Goal: Task Accomplishment & Management: Use online tool/utility

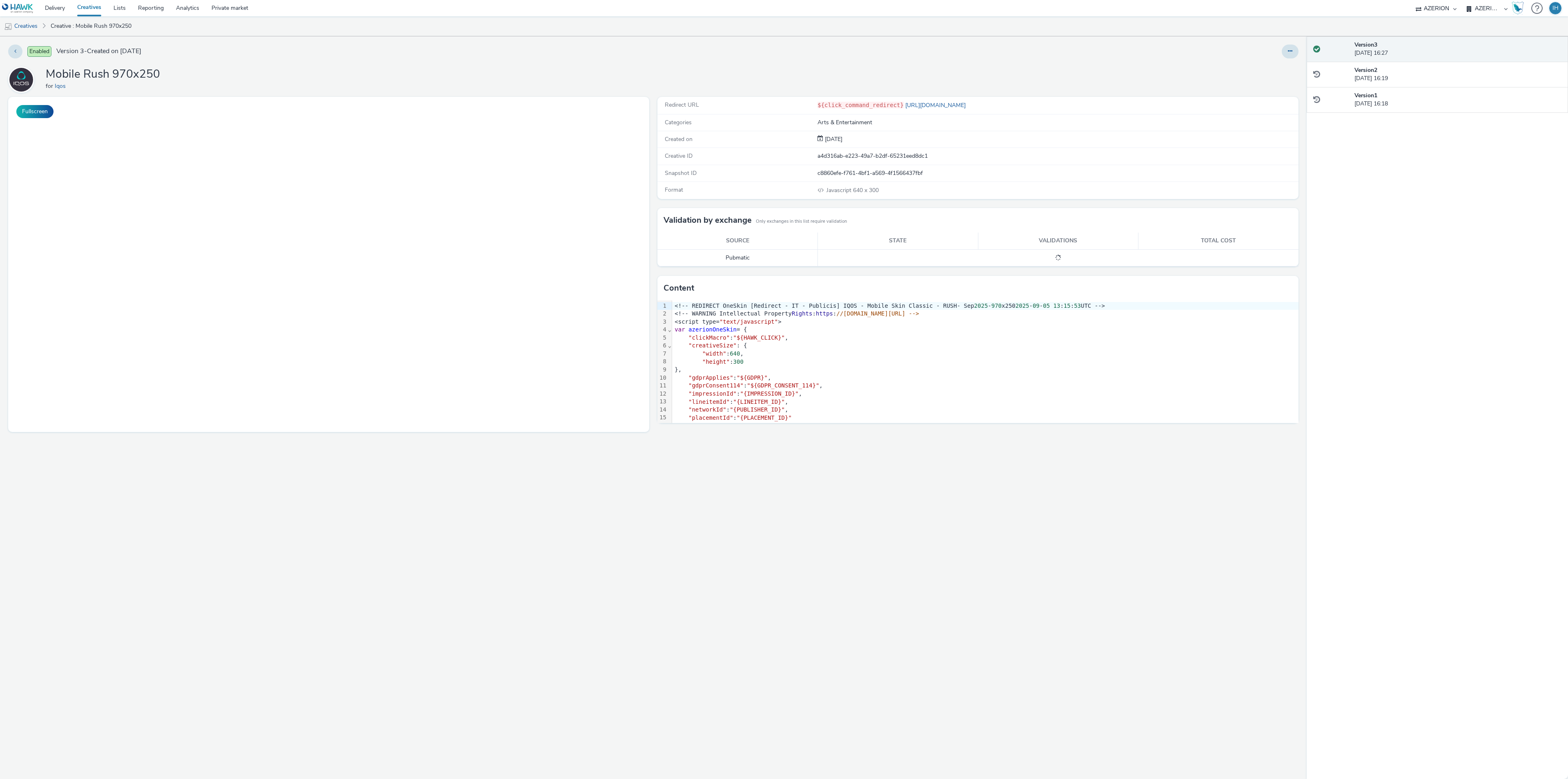
select select "ac009755-aa48-4799-8050-7a339a378eb8"
select select "974f22a8-96bf-4ab0-903c-b2da3aad1b4f"
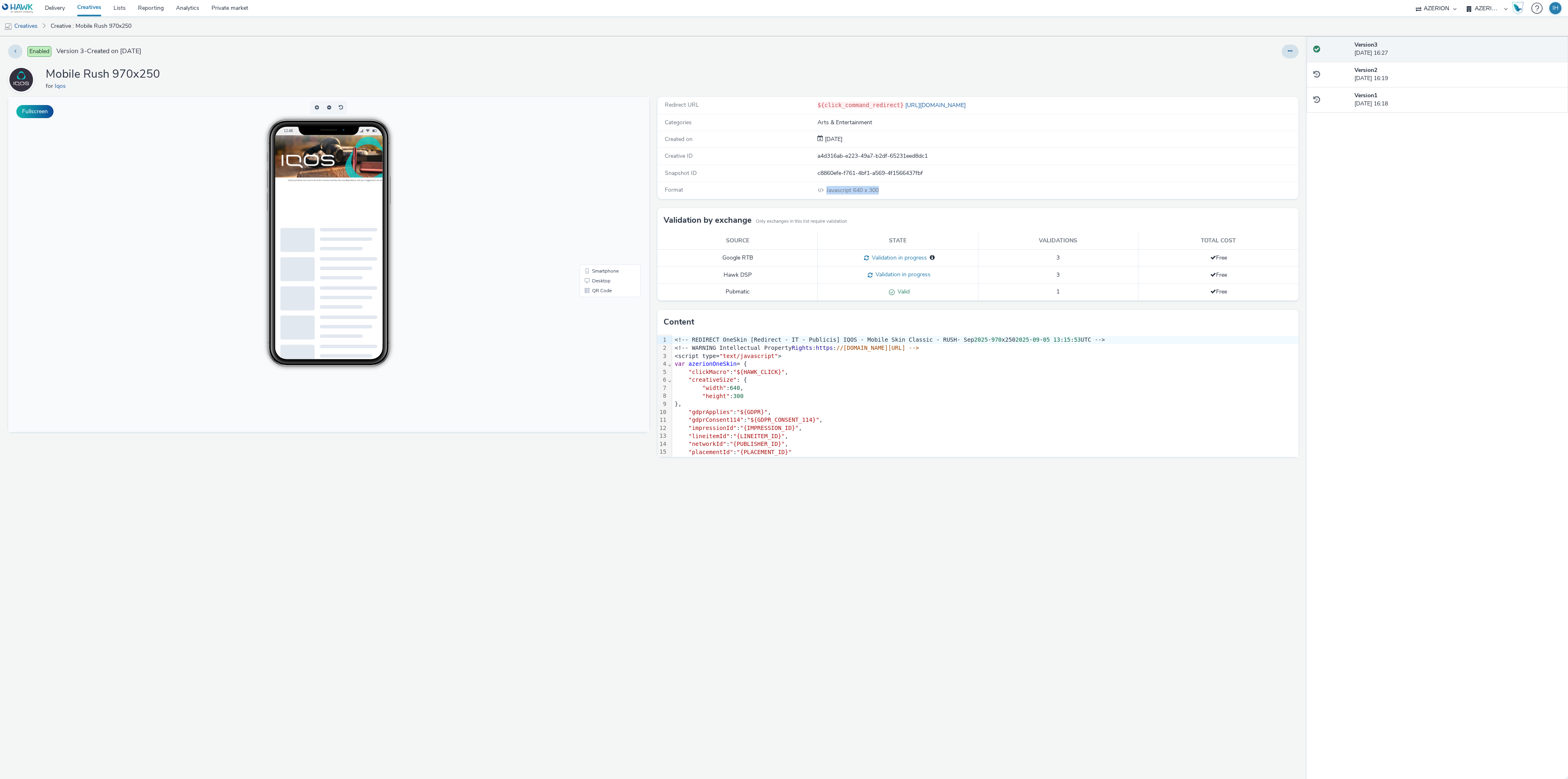
drag, startPoint x: 888, startPoint y: 193, endPoint x: 745, endPoint y: 195, distance: 143.0
click at [745, 195] on div "Format Javascript 640 x 300" at bounding box center [978, 191] width 641 height 17
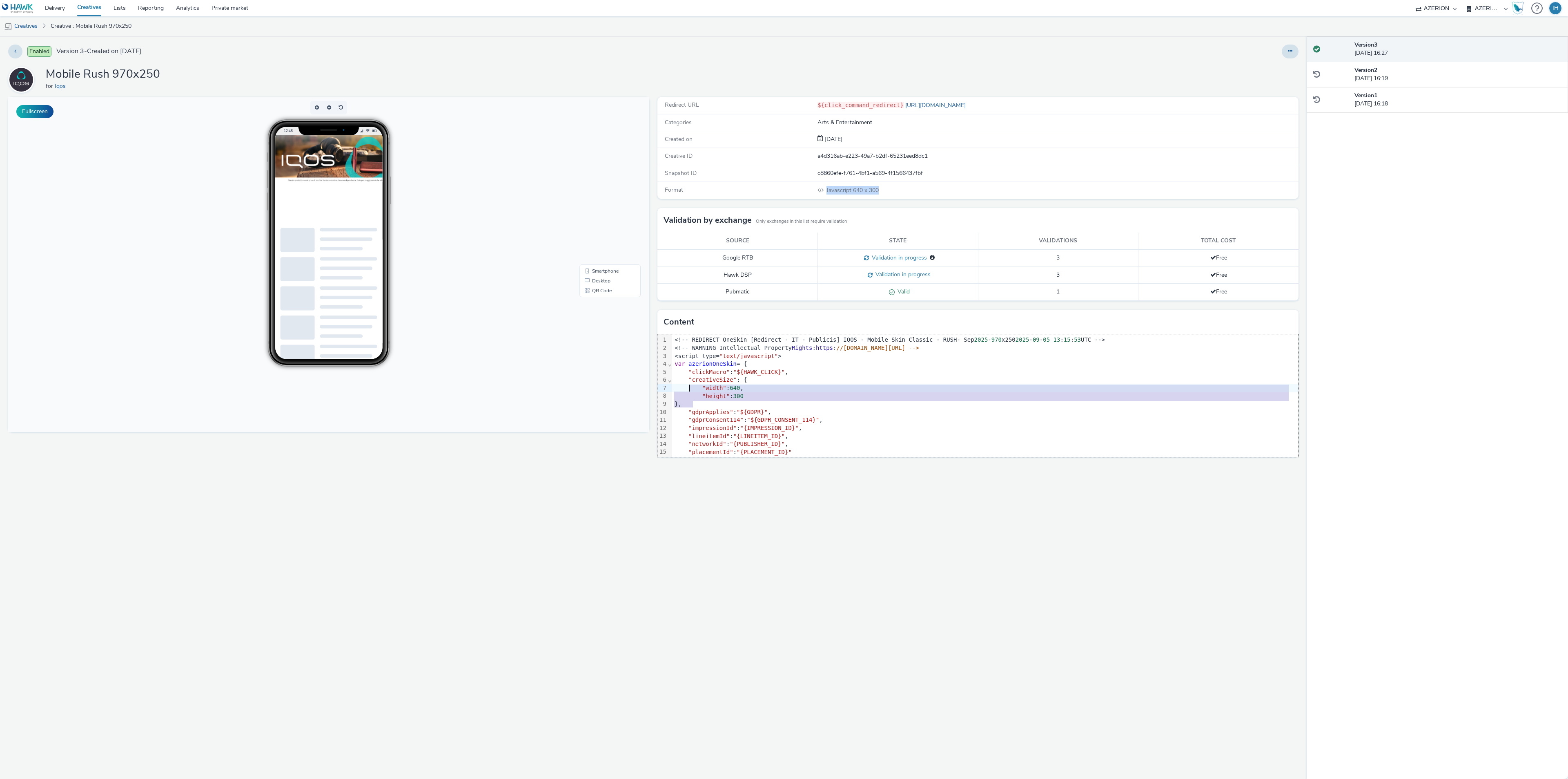
drag, startPoint x: 743, startPoint y: 403, endPoint x: 688, endPoint y: 387, distance: 57.3
click at [688, 387] on div "<!-- REDIRECT OneSkin [Redirect - IT - Publicis] IQOS - Mobile Skin Classic - R…" at bounding box center [985, 408] width 626 height 147
click at [710, 537] on div "Redirect URL ${click_command_redirect} https://ad.doubleclick.net/ddm/trackclk/…" at bounding box center [976, 438] width 645 height 682
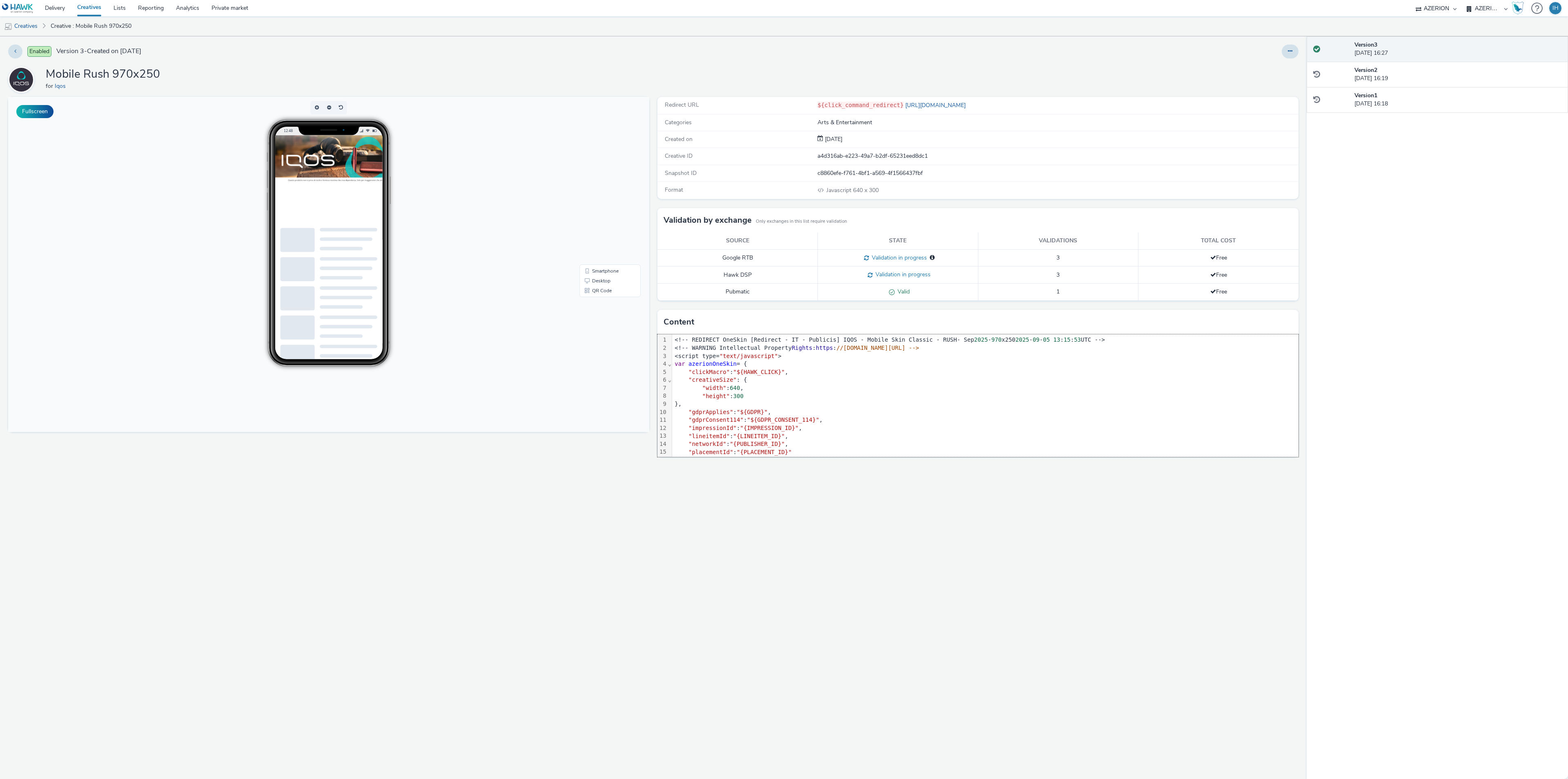
scroll to position [24, 0]
click at [925, 433] on div "};" at bounding box center [985, 435] width 626 height 8
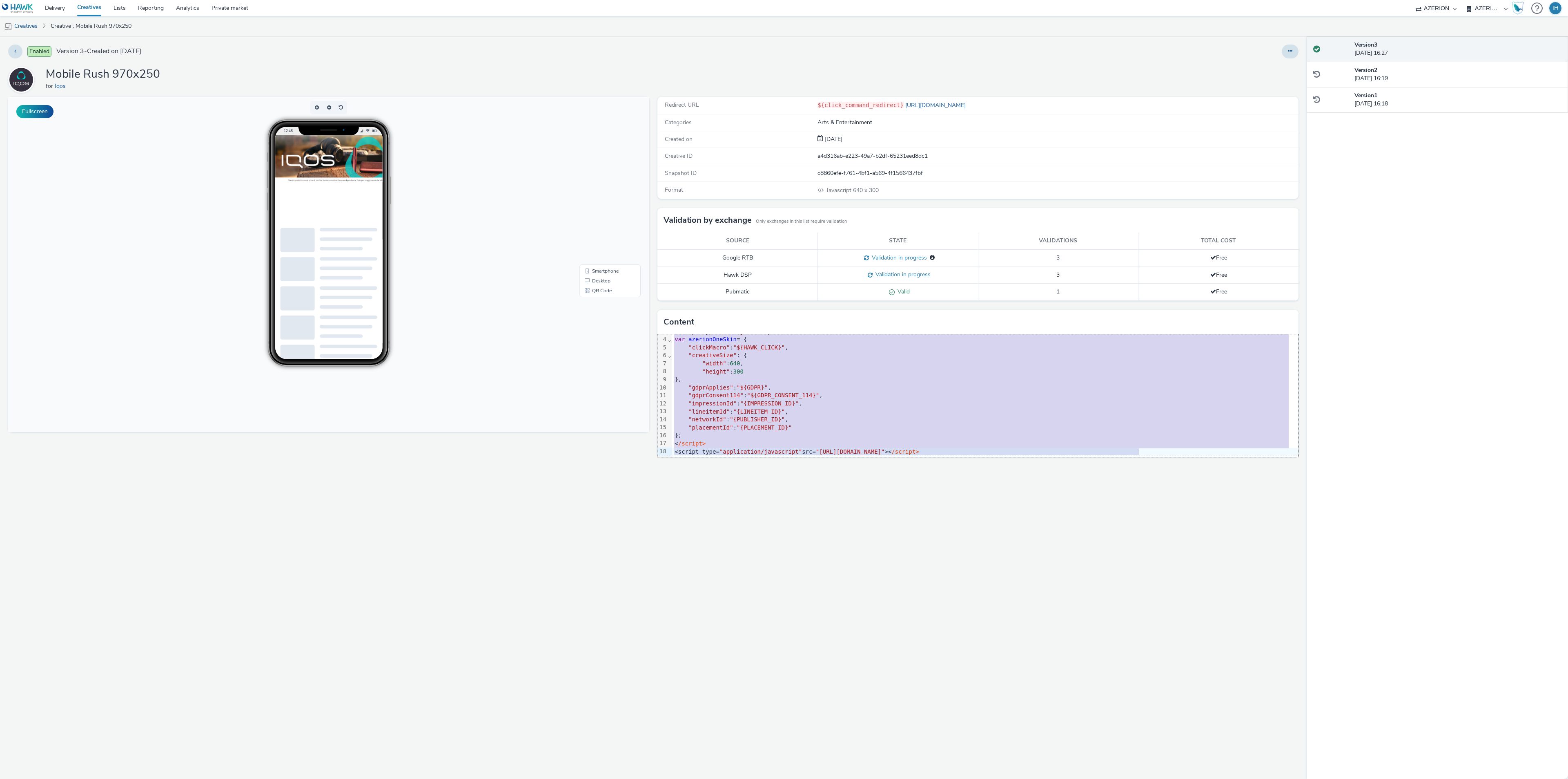
copy div "<!-- REDIRECT OneSkin [Redirect - IT - Publicis] IQOS - Mobile Skin Classic - R…"
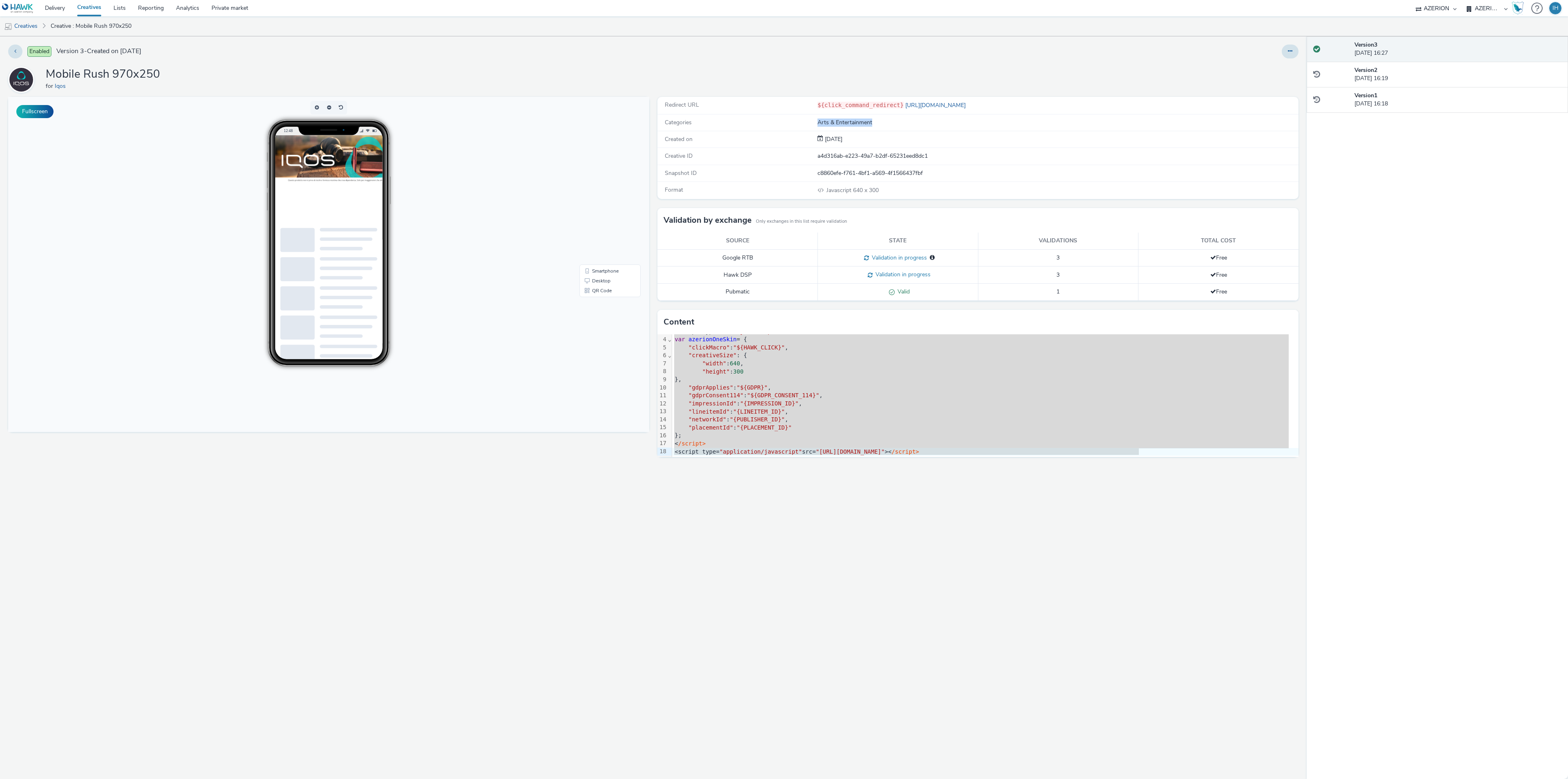
drag, startPoint x: 804, startPoint y: 124, endPoint x: 978, endPoint y: 115, distance: 174.2
click at [978, 115] on div "Categories Arts & Entertainment" at bounding box center [978, 123] width 641 height 17
click at [1148, 147] on div "Created on 05 Sep 2025" at bounding box center [978, 139] width 641 height 17
click at [1291, 57] on button at bounding box center [1290, 51] width 17 height 14
click at [1247, 69] on icon at bounding box center [1247, 67] width 8 height 5
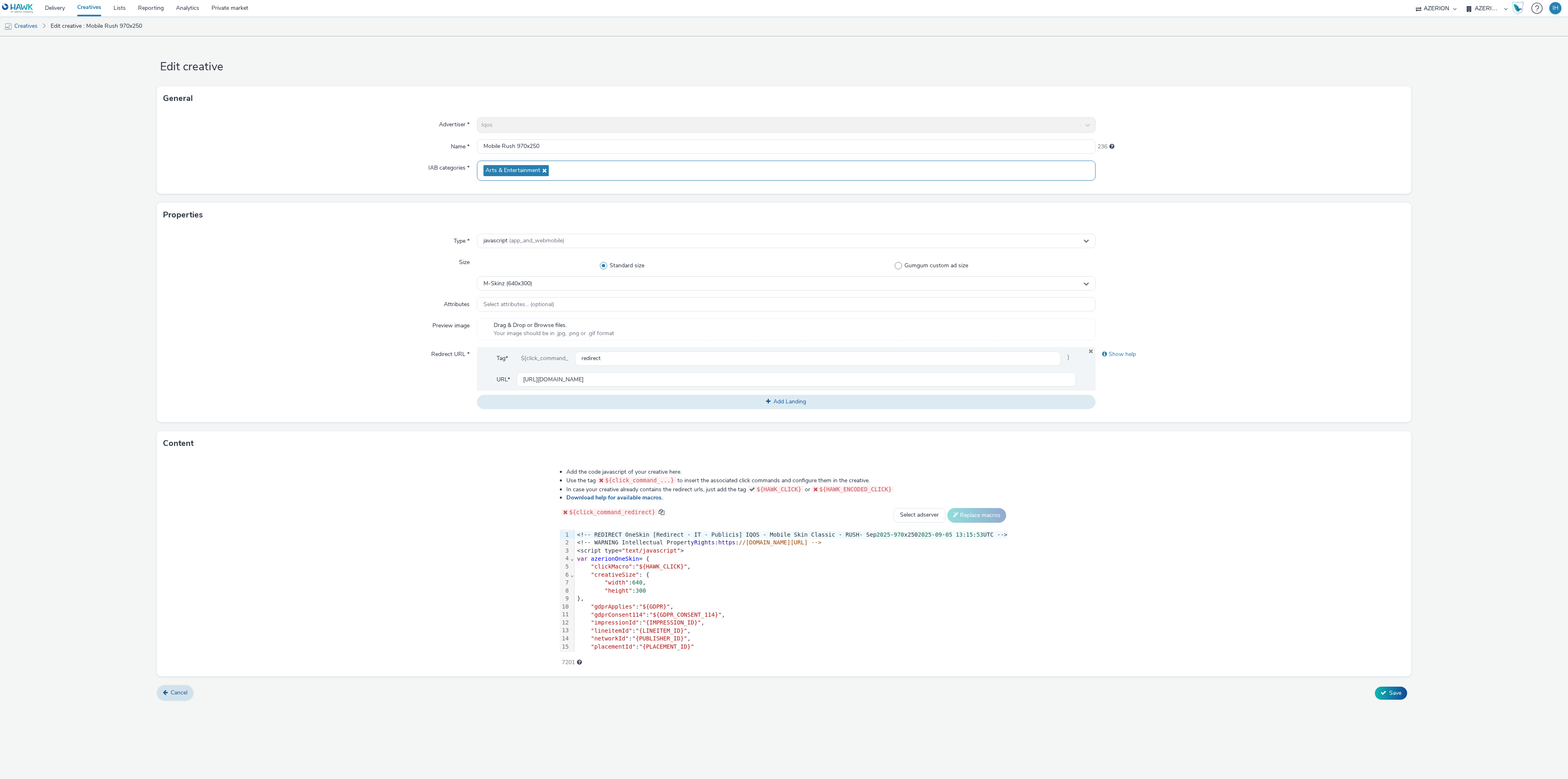
click at [543, 173] on icon at bounding box center [544, 170] width 7 height 5
click at [543, 172] on div "Select IAB categories..." at bounding box center [786, 167] width 618 height 14
click at [488, 230] on span at bounding box center [489, 230] width 7 height 7
checkbox input "true"
click at [1290, 340] on div at bounding box center [1250, 330] width 309 height 22
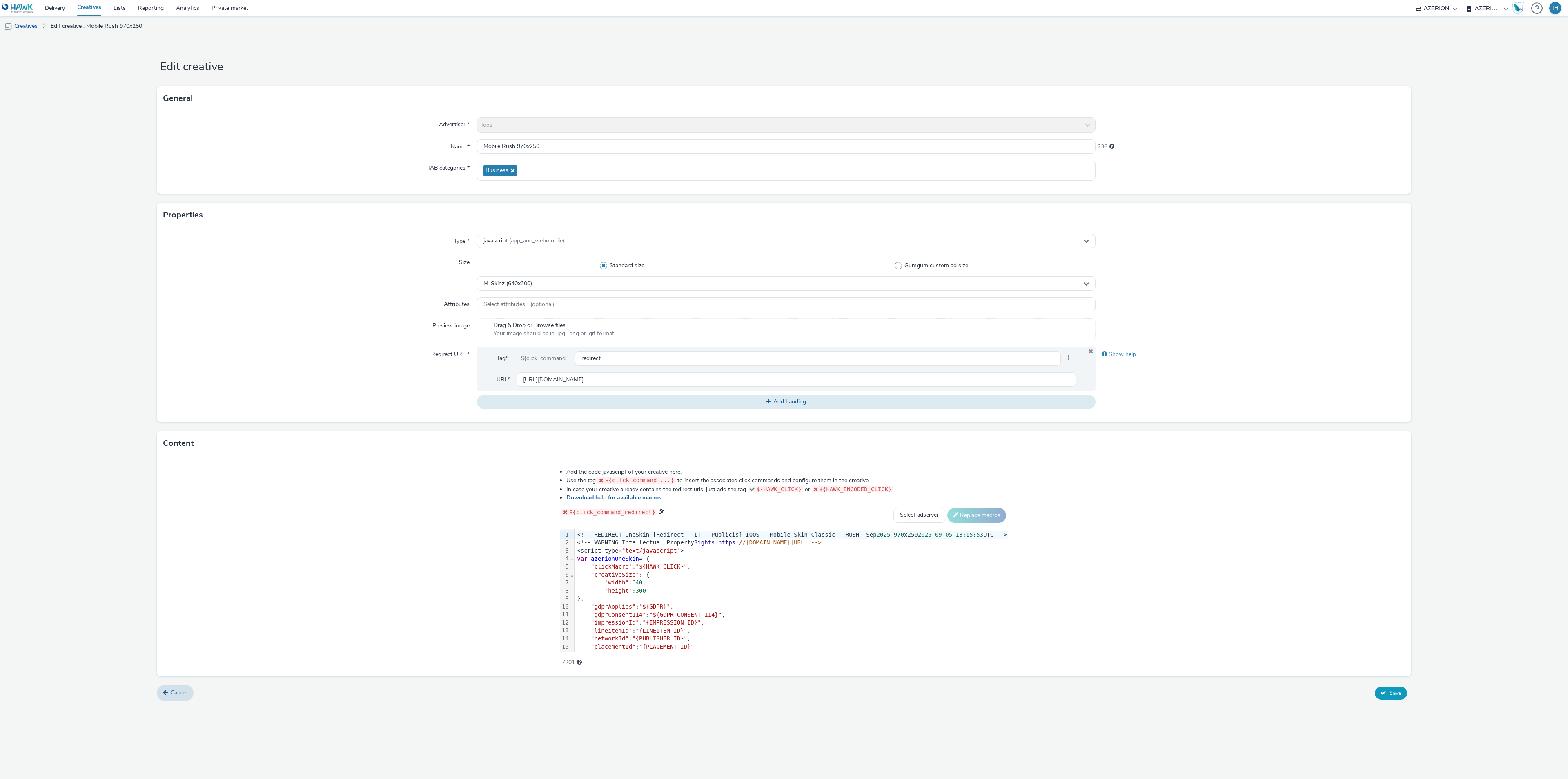
click at [1388, 694] on button "Save" at bounding box center [1391, 693] width 32 height 13
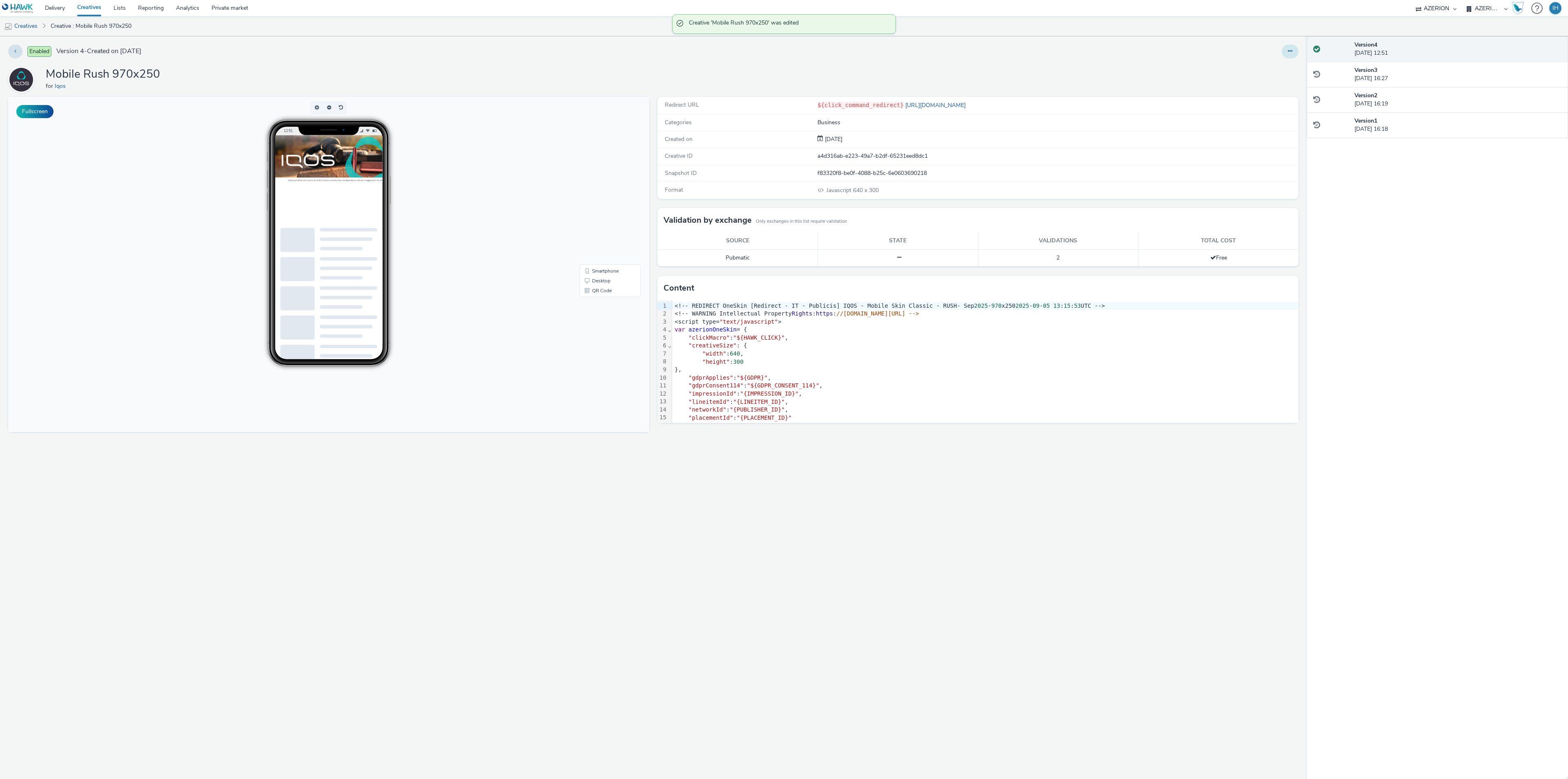
click at [1284, 52] on button at bounding box center [1290, 51] width 17 height 14
click at [1265, 65] on link "Edit" at bounding box center [1268, 68] width 61 height 16
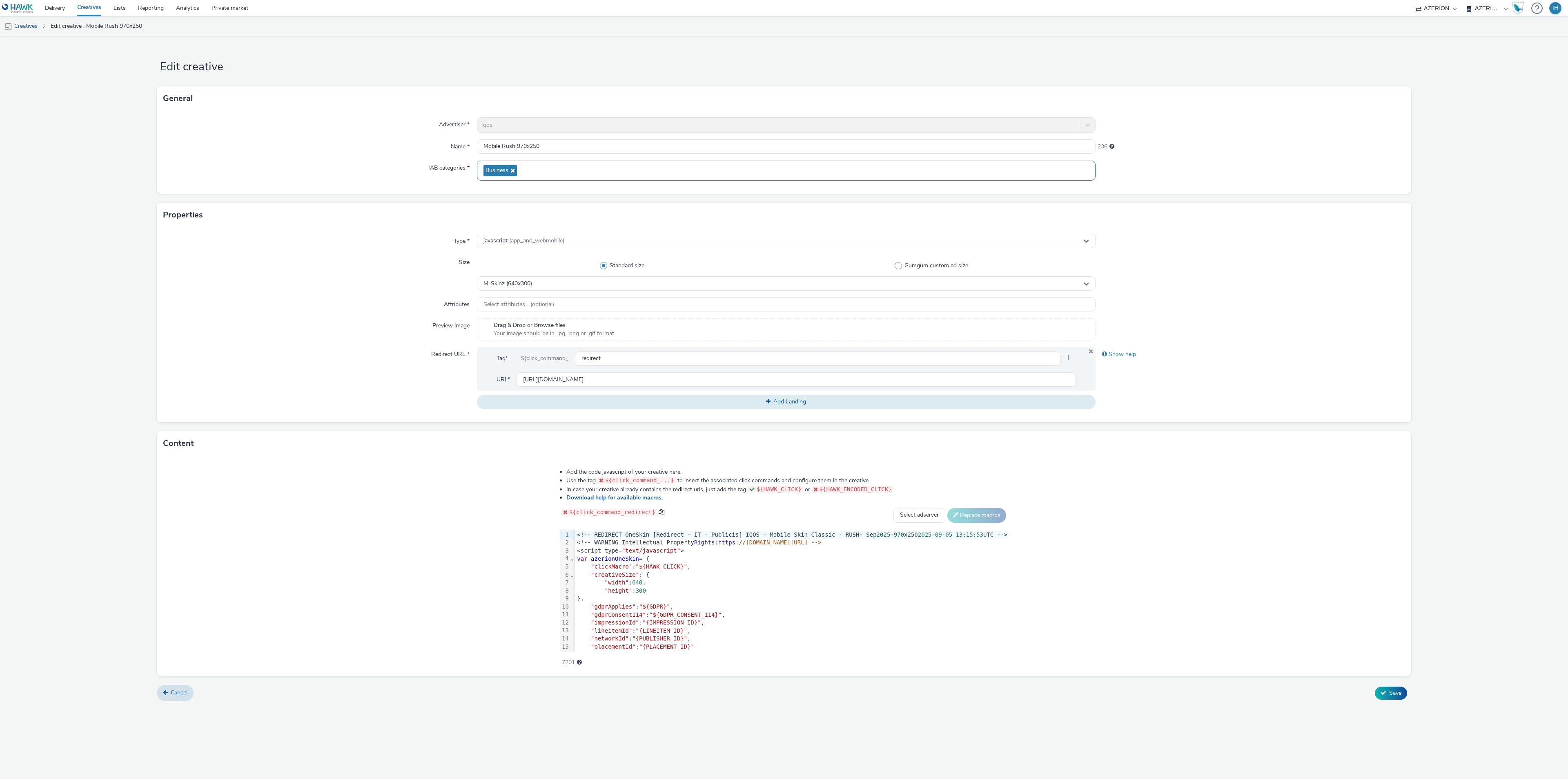
click at [545, 169] on div "Business" at bounding box center [786, 171] width 618 height 20
click at [491, 203] on span at bounding box center [489, 206] width 7 height 7
checkbox input "true"
click at [1390, 692] on span "Save" at bounding box center [1395, 693] width 12 height 8
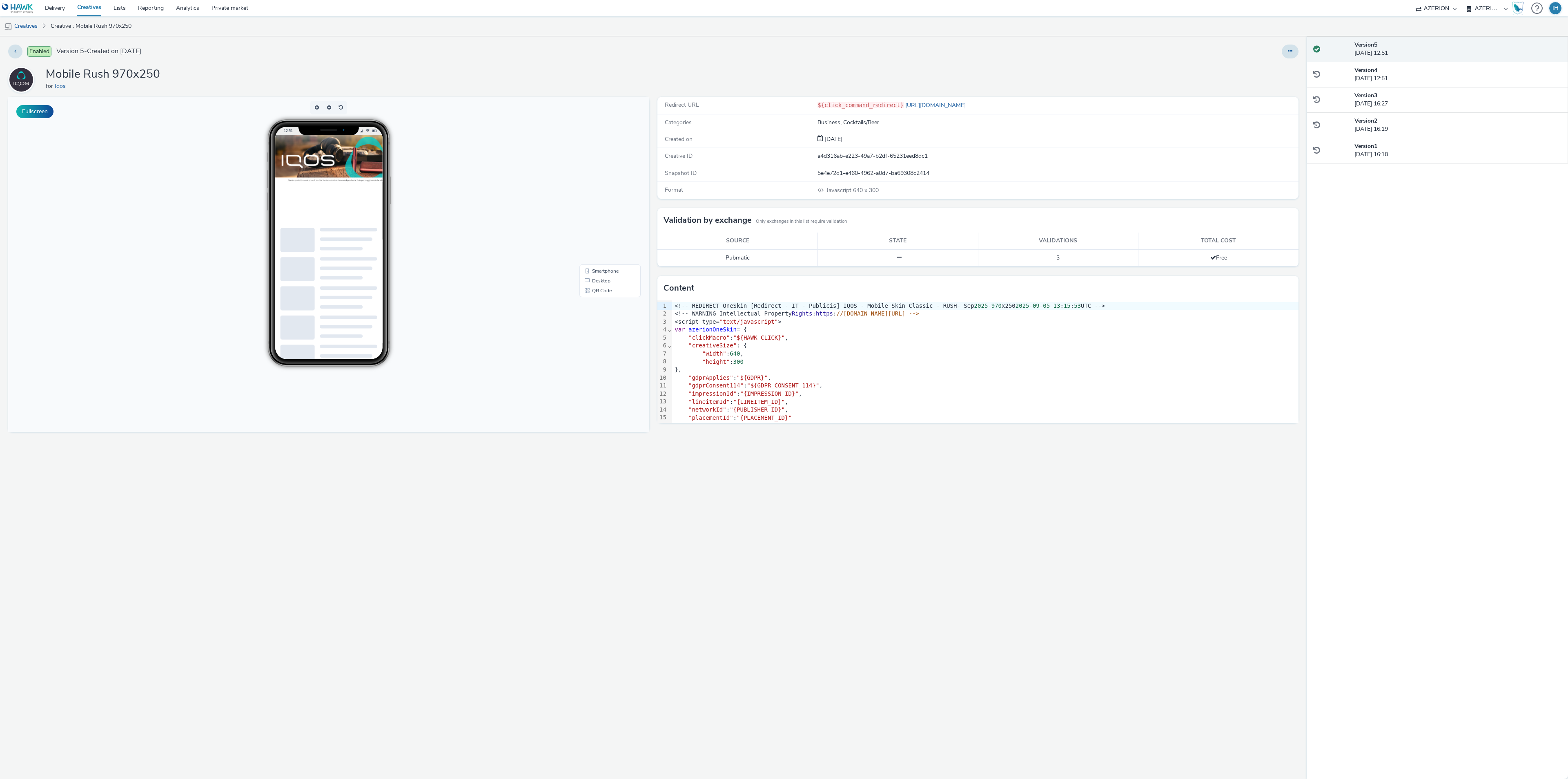
click at [1303, 46] on div "Enabled Version 5 - Created on 05 September 2025 Mobile Rush 970x250 for Iqos F…" at bounding box center [653, 407] width 1307 height 742
click at [1292, 49] on button at bounding box center [1290, 51] width 17 height 14
click at [1253, 66] on link "Edit" at bounding box center [1268, 68] width 61 height 16
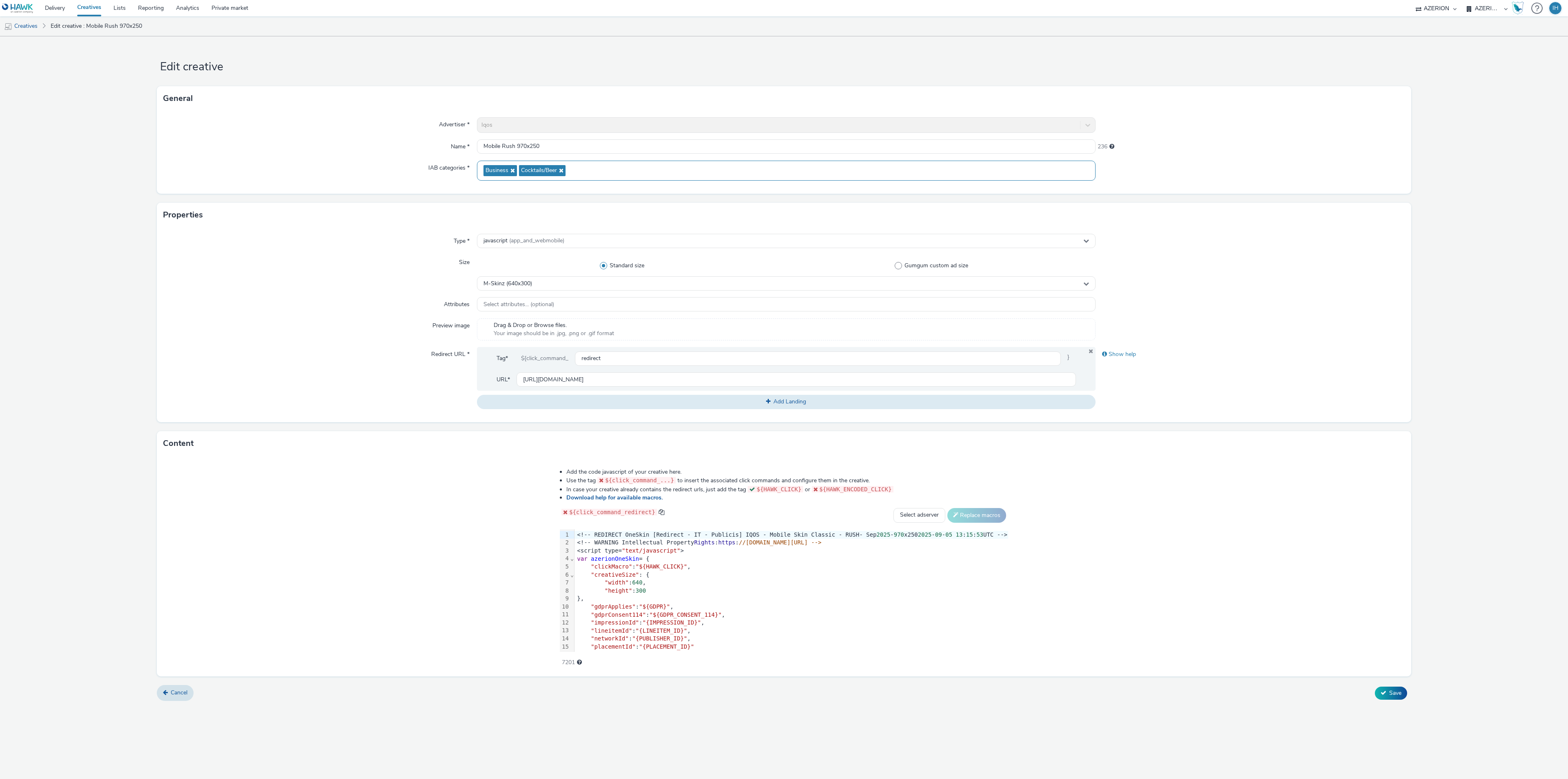
click at [561, 168] on icon at bounding box center [560, 170] width 7 height 5
click at [1391, 692] on span "Save" at bounding box center [1395, 693] width 12 height 8
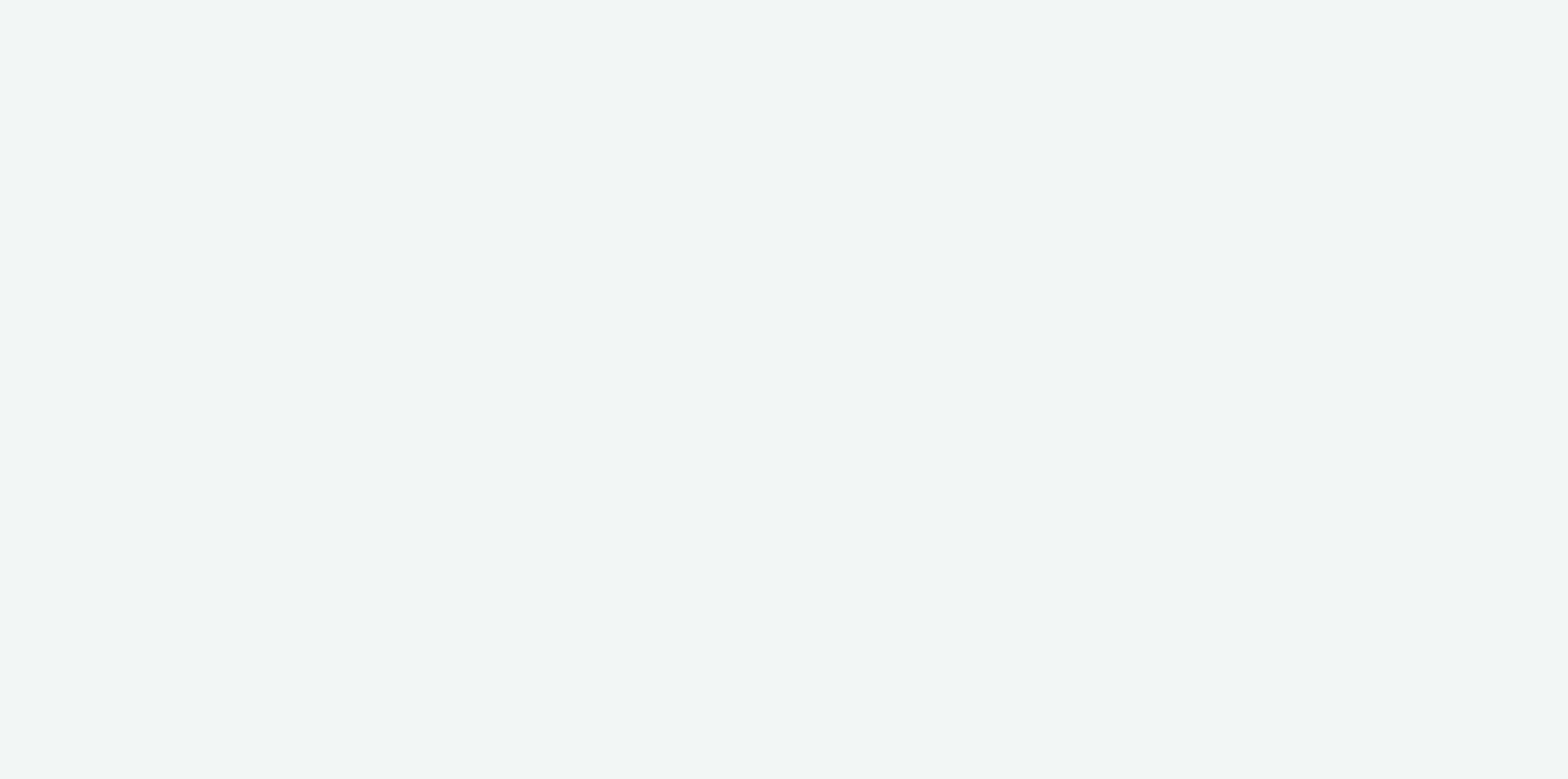
select select "ac009755-aa48-4799-8050-7a339a378eb8"
select select "974f22a8-96bf-4ab0-903c-b2da3aad1b4f"
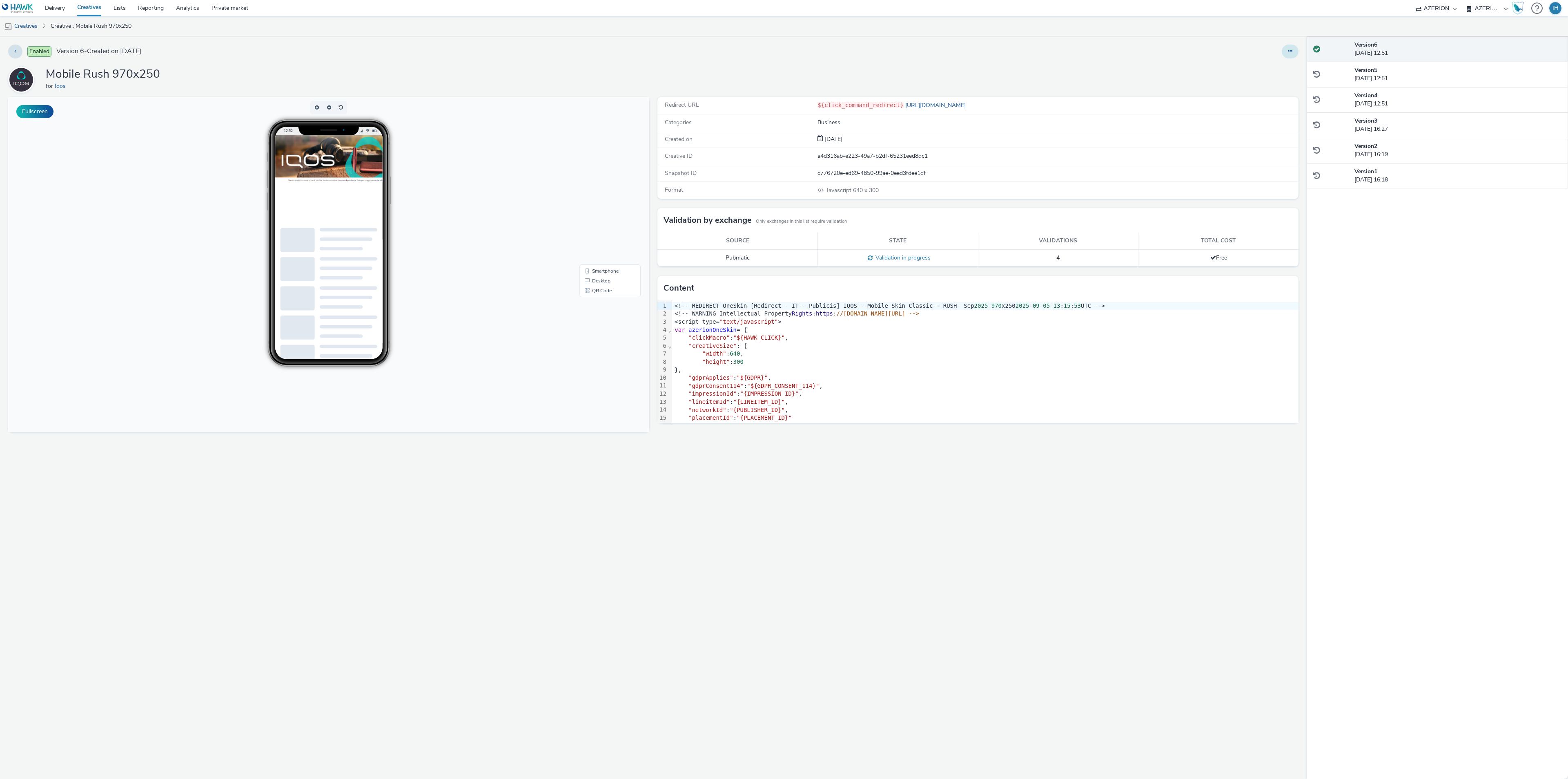
click at [1296, 55] on button at bounding box center [1290, 51] width 17 height 14
click at [1276, 80] on link "Duplicate" at bounding box center [1268, 84] width 61 height 16
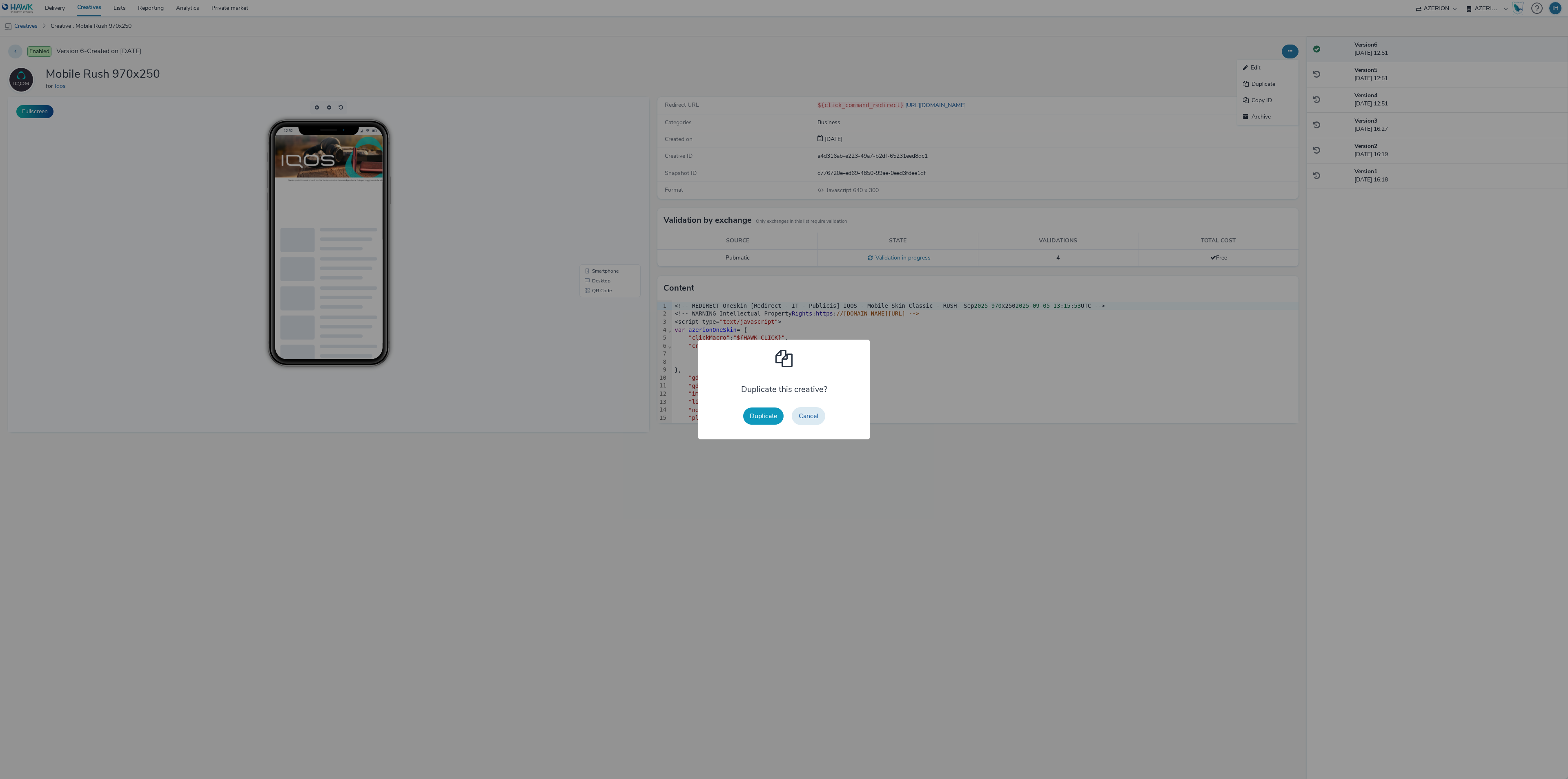
click at [760, 418] on button "Duplicate" at bounding box center [763, 416] width 40 height 17
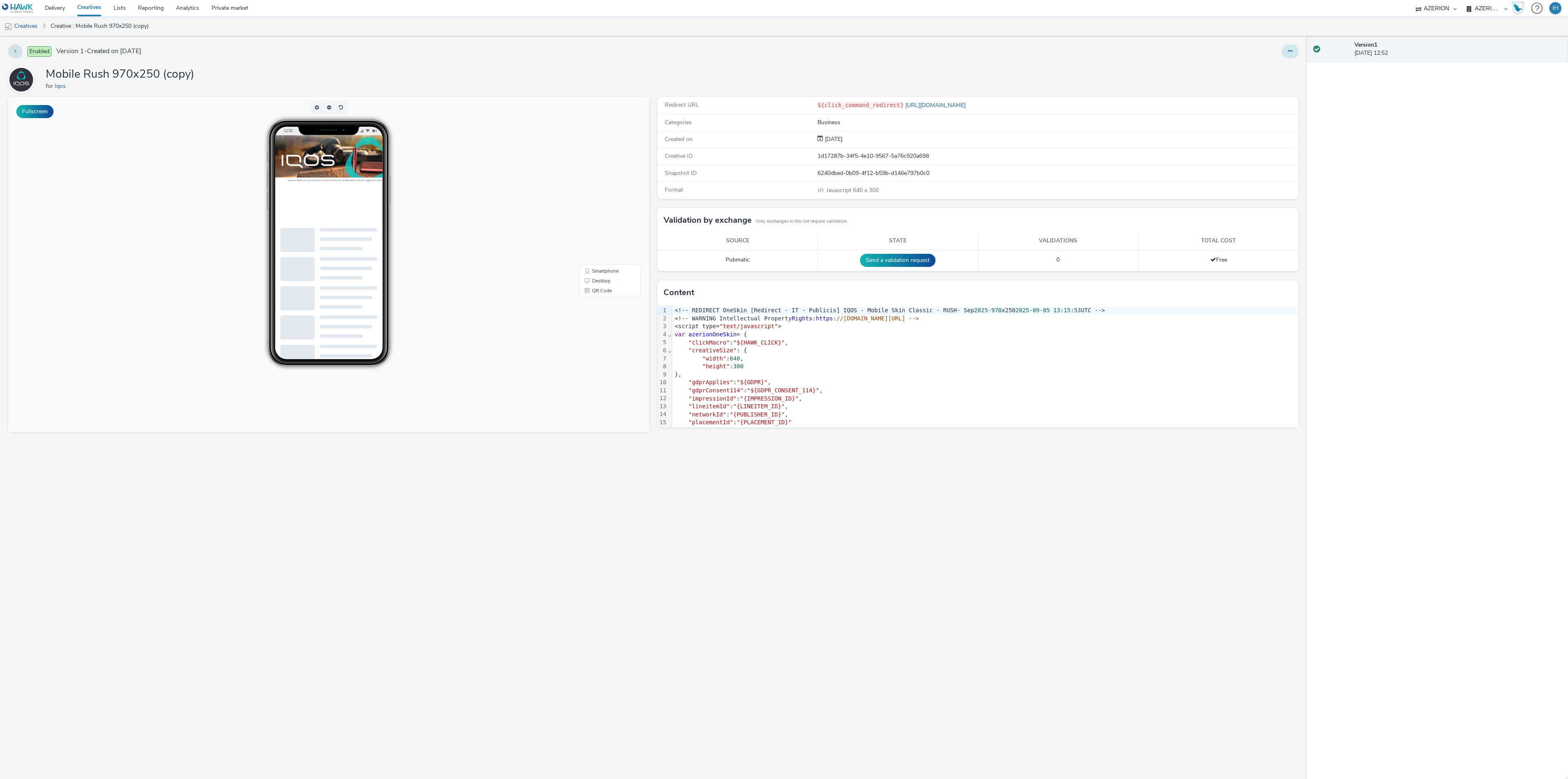
click at [1290, 52] on icon at bounding box center [1290, 51] width 4 height 5
click at [1272, 70] on link "Edit" at bounding box center [1268, 68] width 61 height 16
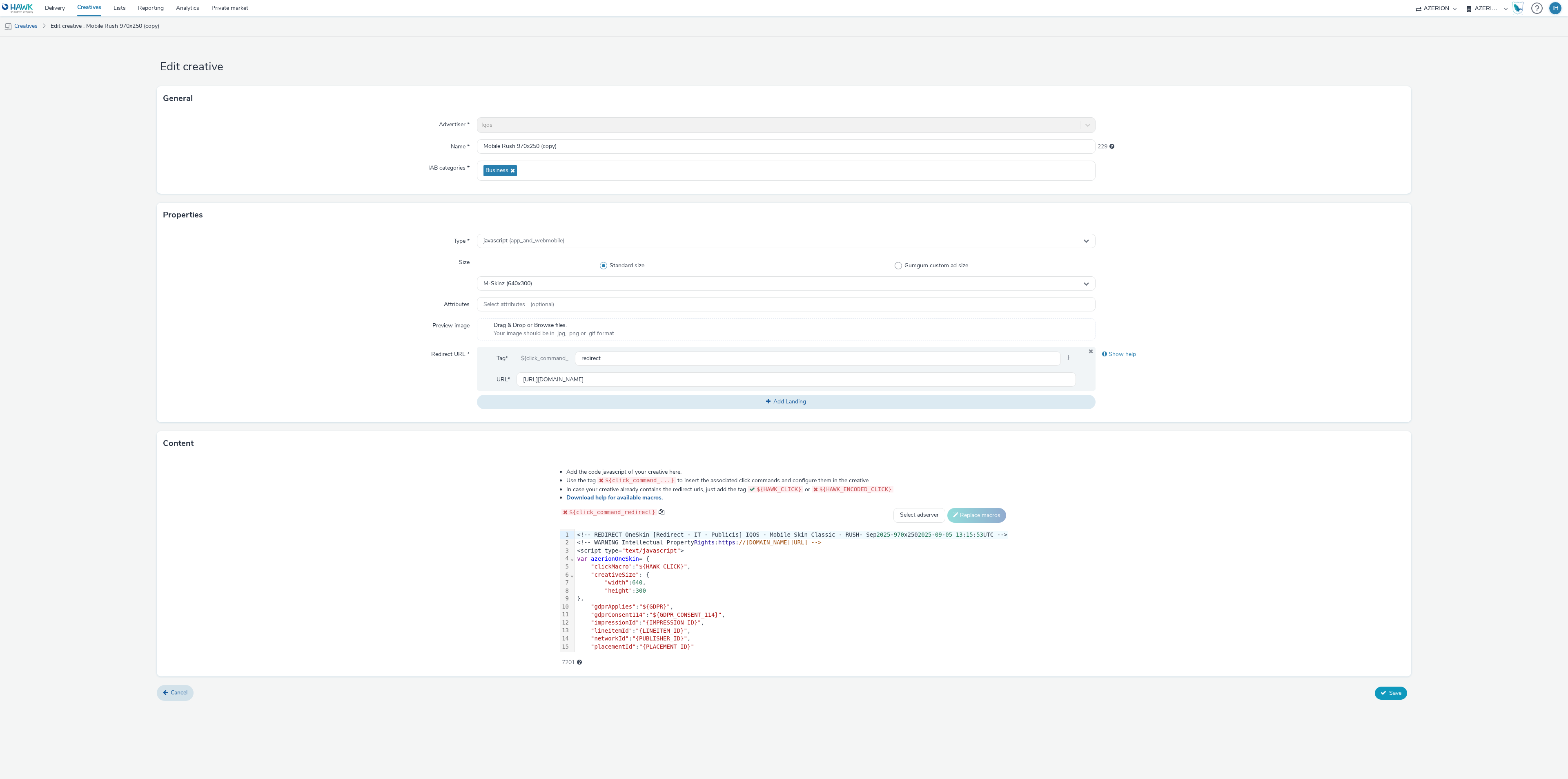
click at [1384, 690] on button "Save" at bounding box center [1391, 693] width 32 height 13
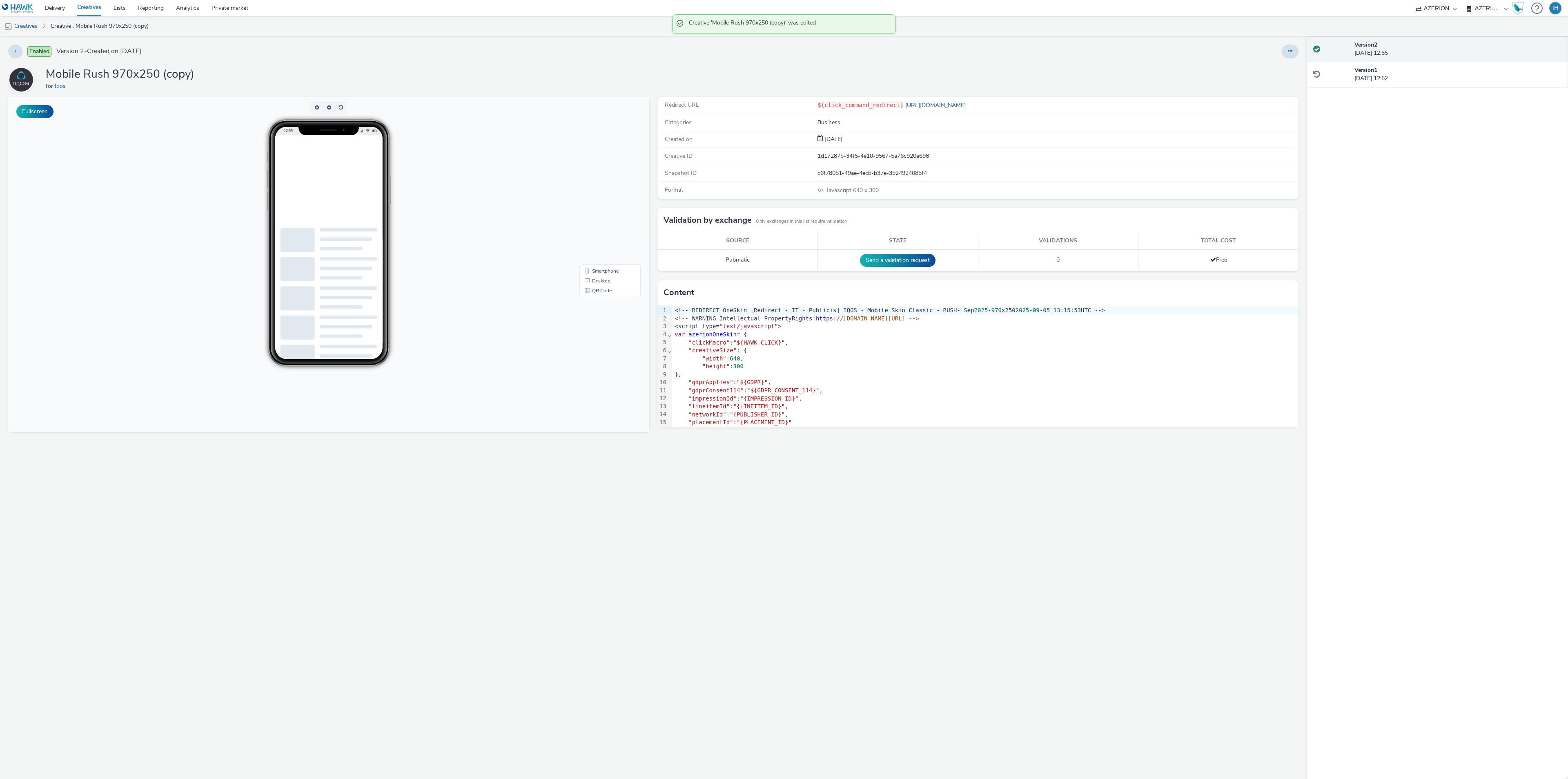
click at [933, 493] on div "Redirect URL ${click_command_redirect} [URL][DOMAIN_NAME] Categories Business C…" at bounding box center [976, 438] width 645 height 682
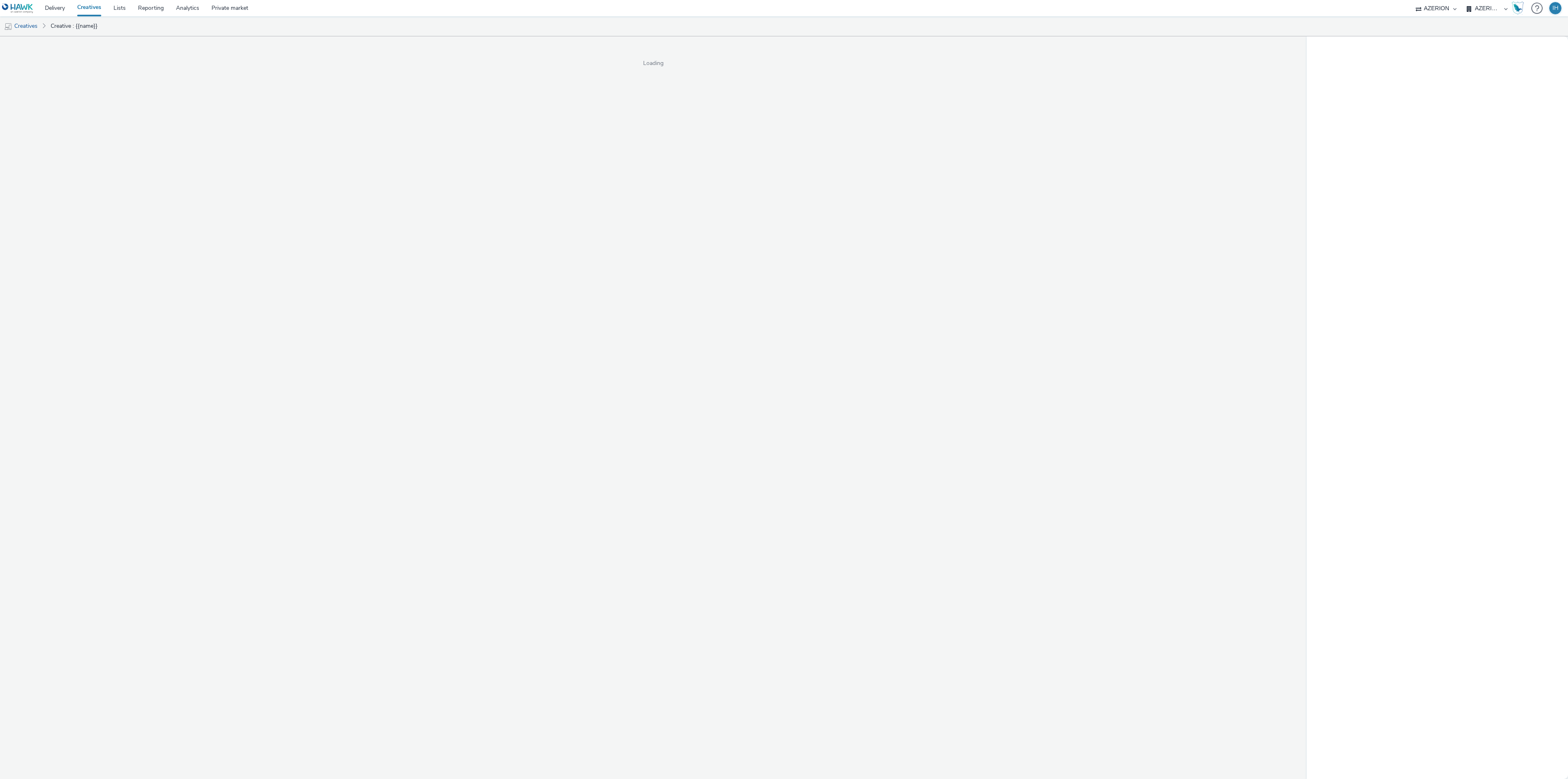
select select "ac009755-aa48-4799-8050-7a339a378eb8"
select select "974f22a8-96bf-4ab0-903c-b2da3aad1b4f"
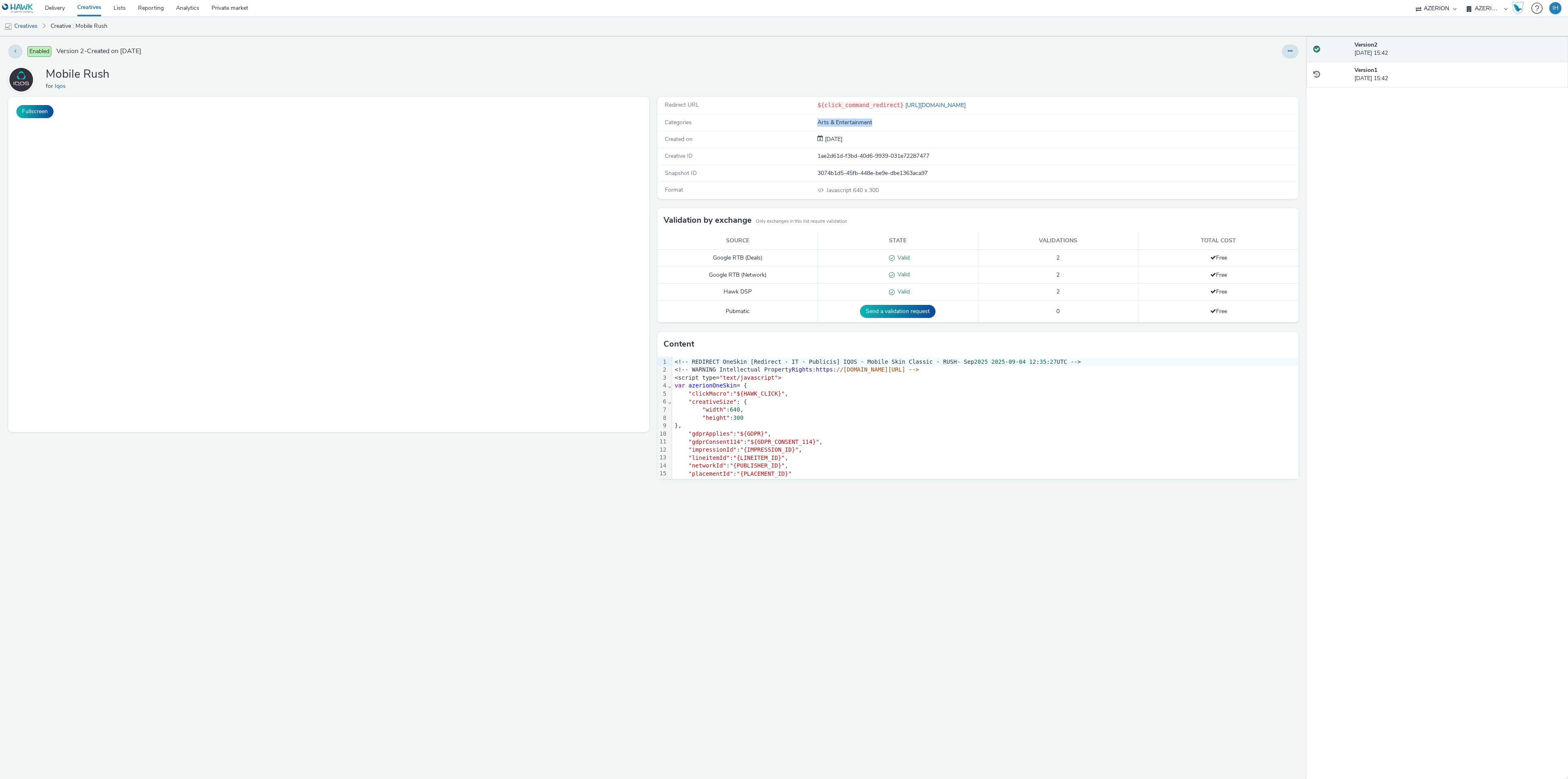
drag, startPoint x: 817, startPoint y: 120, endPoint x: 957, endPoint y: 122, distance: 140.0
click at [957, 122] on div "Arts & Entertainment" at bounding box center [1057, 122] width 480 height 8
click at [1088, 119] on div "Arts & Entertainment" at bounding box center [1057, 122] width 480 height 8
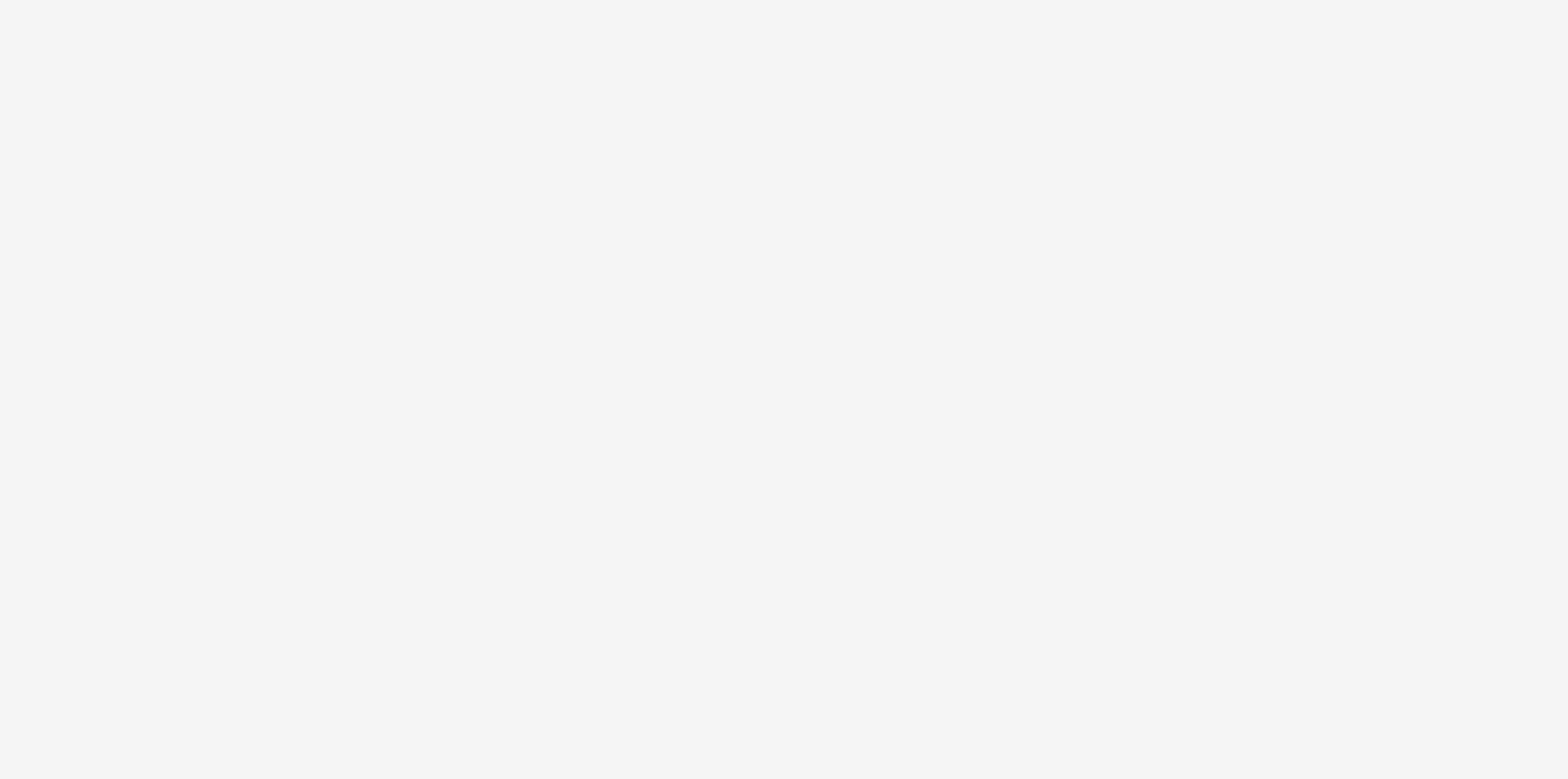
select select "ac009755-aa48-4799-8050-7a339a378eb8"
select select "974f22a8-96bf-4ab0-903c-b2da3aad1b4f"
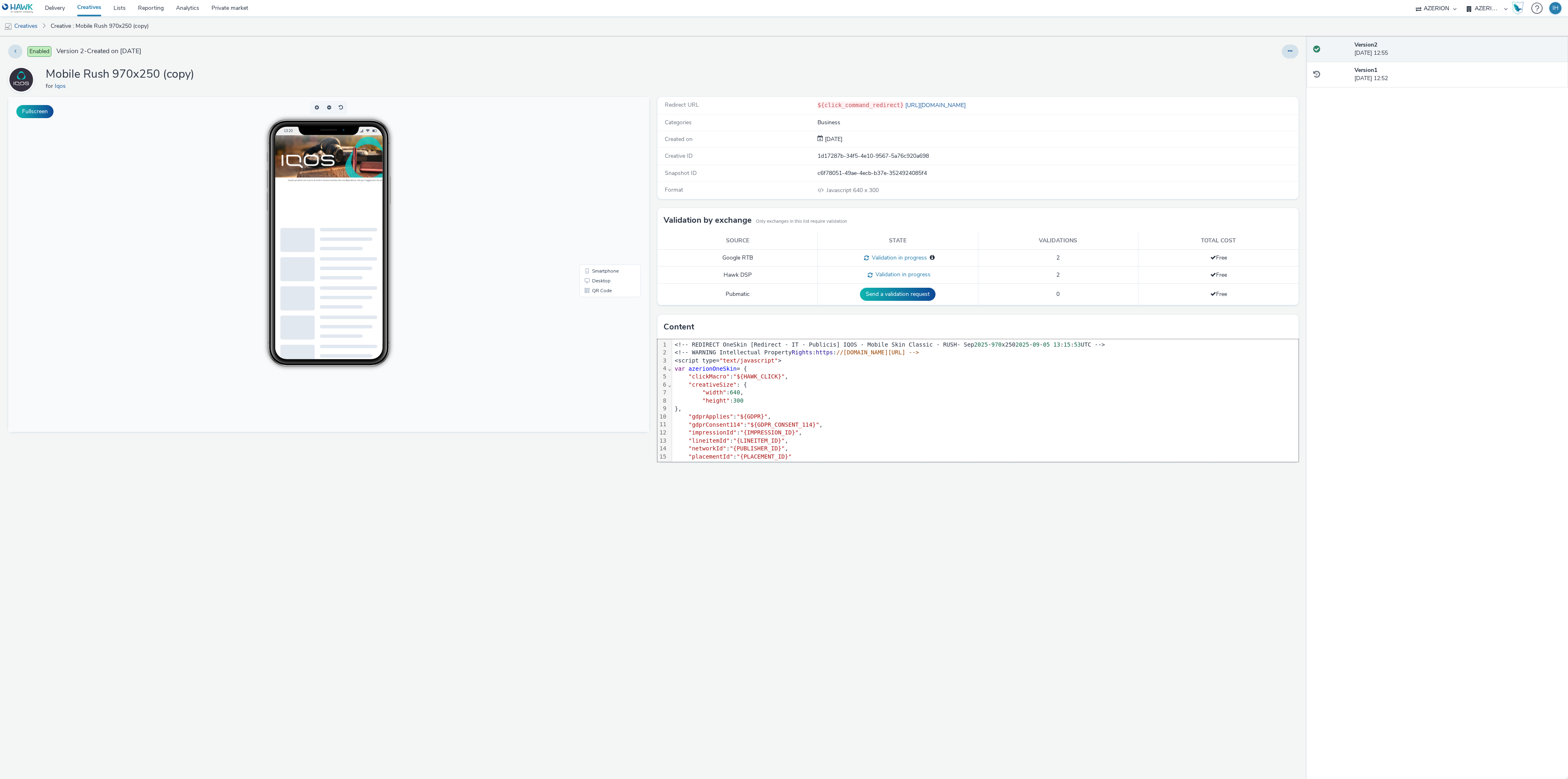
drag, startPoint x: 755, startPoint y: 585, endPoint x: 739, endPoint y: 593, distance: 17.9
click at [737, 604] on div "Redirect URL ${click_command_redirect} https://ad.doubleclick.net/ddm/trackclk/…" at bounding box center [976, 438] width 645 height 682
drag, startPoint x: 1028, startPoint y: 157, endPoint x: 1013, endPoint y: 166, distance: 17.5
click at [1013, 164] on div "Creative ID 1d17287b-34f5-4e10-9567-5a76c920a698" at bounding box center [978, 157] width 641 height 17
drag, startPoint x: 1009, startPoint y: 185, endPoint x: 1007, endPoint y: 189, distance: 4.5
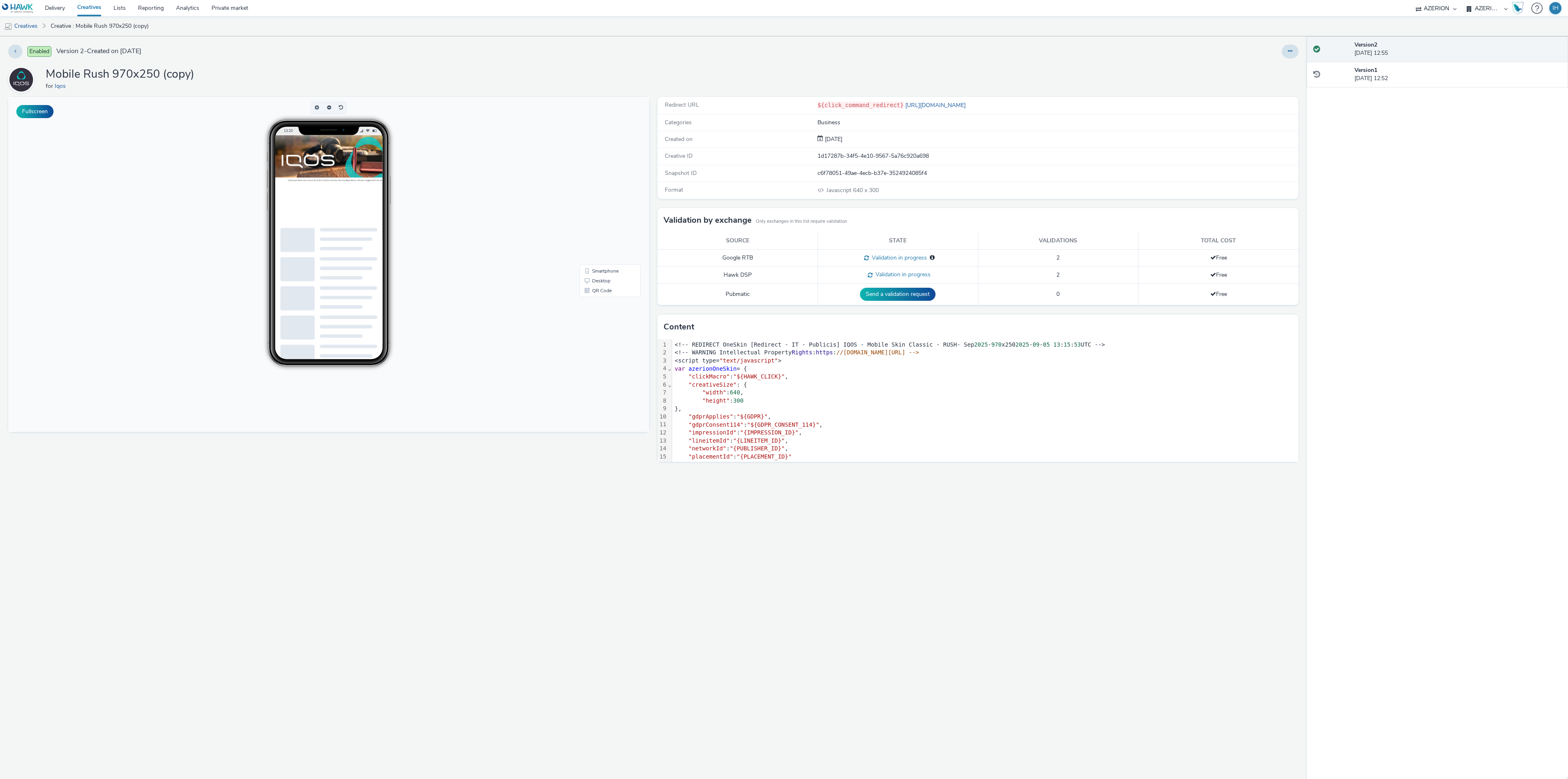
click at [1007, 189] on div "Javascript 640 x 300" at bounding box center [1057, 190] width 480 height 9
click at [957, 182] on div "Snapshot ID c6f78051-49ae-4ecb-b37e-3524924085f4" at bounding box center [978, 174] width 641 height 17
click at [974, 182] on div "Snapshot ID c6f78051-49ae-4ecb-b37e-3524924085f4" at bounding box center [978, 174] width 641 height 17
click at [1048, 168] on div "Snapshot ID c6f78051-49ae-4ecb-b37e-3524924085f4" at bounding box center [978, 174] width 641 height 17
drag, startPoint x: 1135, startPoint y: 172, endPoint x: 1132, endPoint y: 167, distance: 5.8
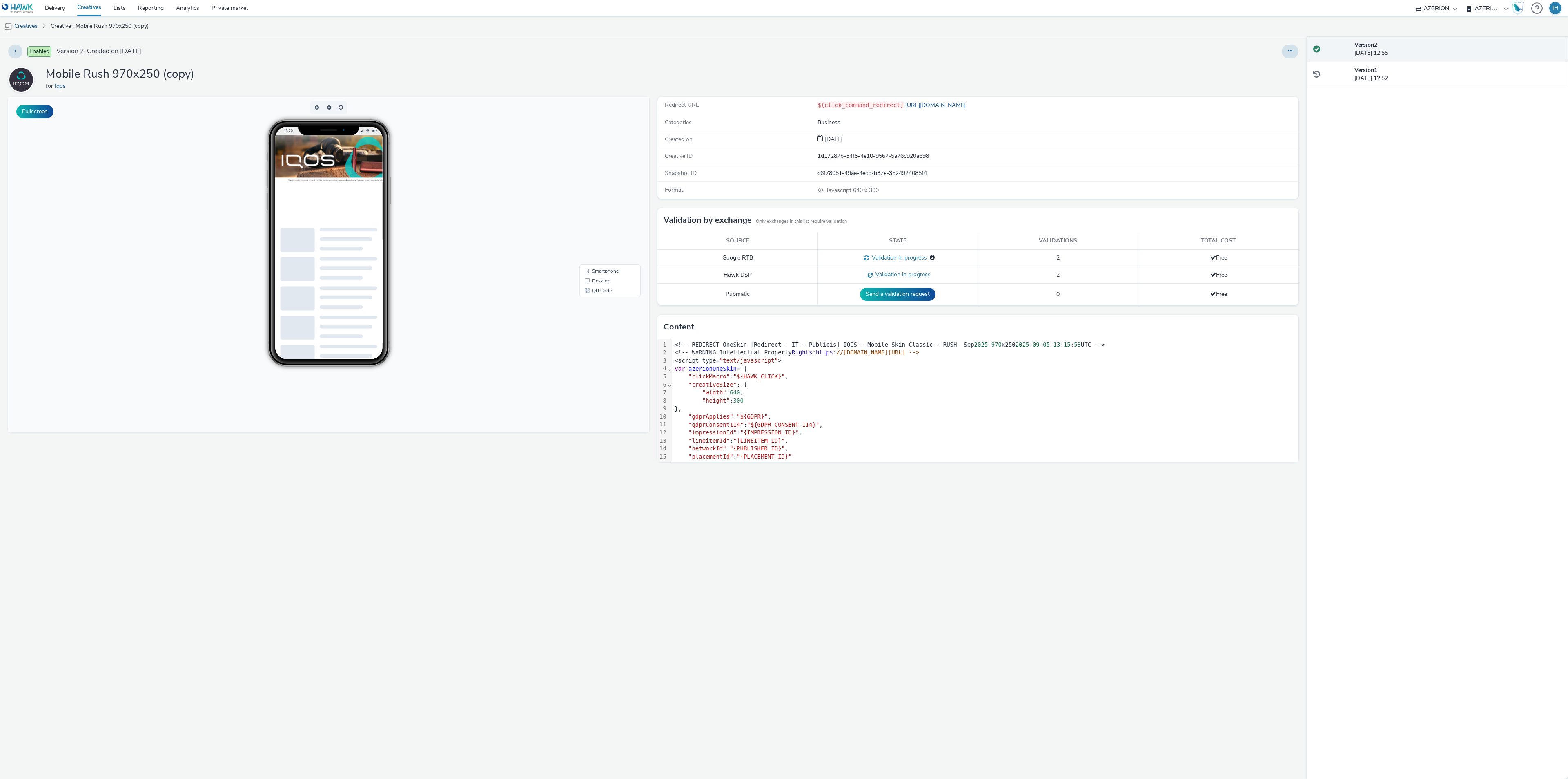
click at [1132, 167] on div "Snapshot ID c6f78051-49ae-4ecb-b37e-3524924085f4" at bounding box center [978, 174] width 641 height 17
click at [1288, 46] on button at bounding box center [1290, 51] width 17 height 14
click at [1267, 69] on link "Edit" at bounding box center [1268, 68] width 61 height 16
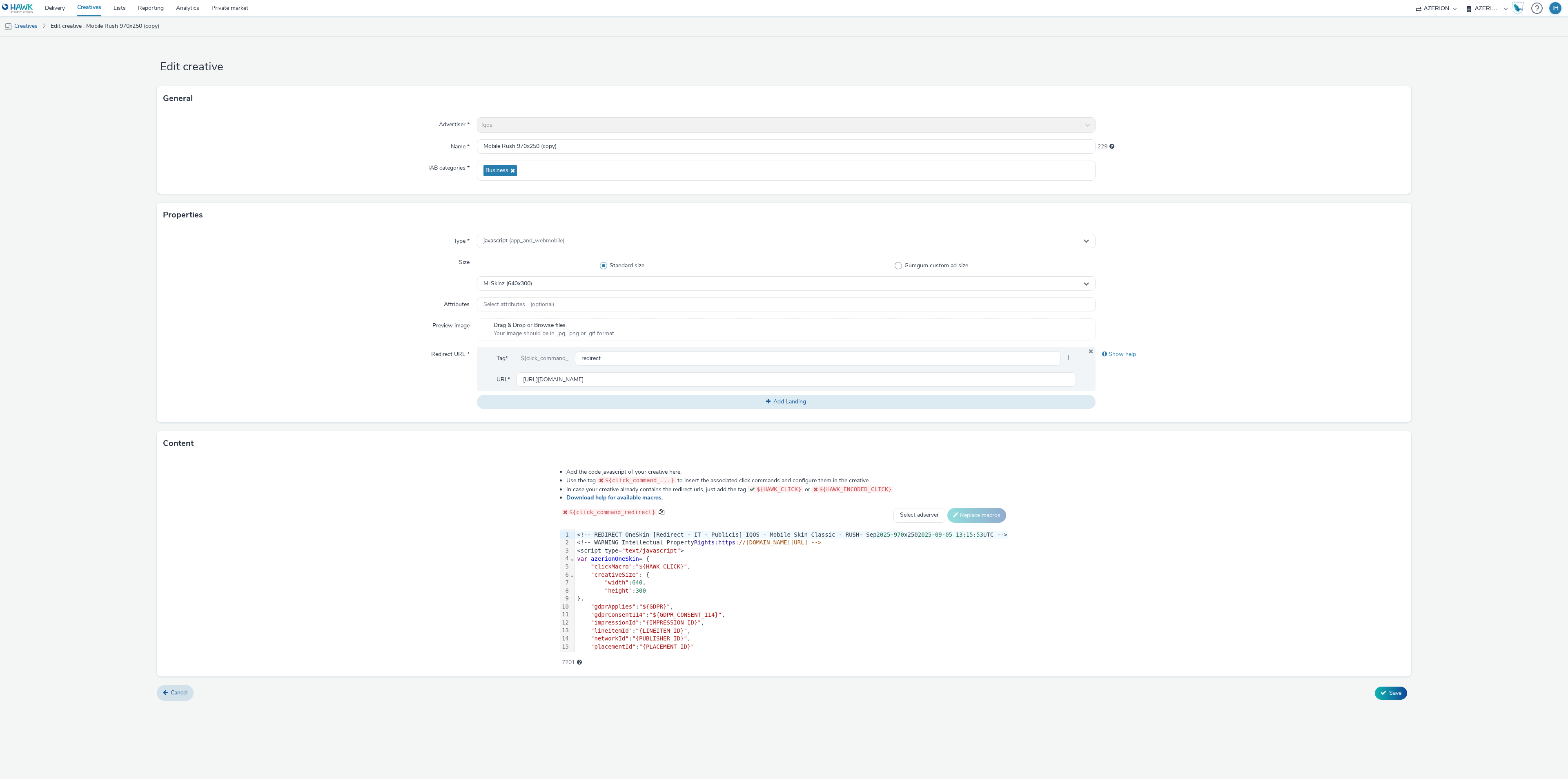
drag, startPoint x: 1242, startPoint y: 156, endPoint x: 1241, endPoint y: 121, distance: 35.0
drag, startPoint x: 1241, startPoint y: 121, endPoint x: 1234, endPoint y: 108, distance: 14.8
click at [1234, 108] on div "General" at bounding box center [784, 99] width 1255 height 24
click at [1159, 411] on div "Type * javascript (app_and_webmobile) Size Standard size Gumgum custom ad size …" at bounding box center [784, 325] width 1255 height 195
drag, startPoint x: 1245, startPoint y: 526, endPoint x: 1199, endPoint y: 558, distance: 56.0
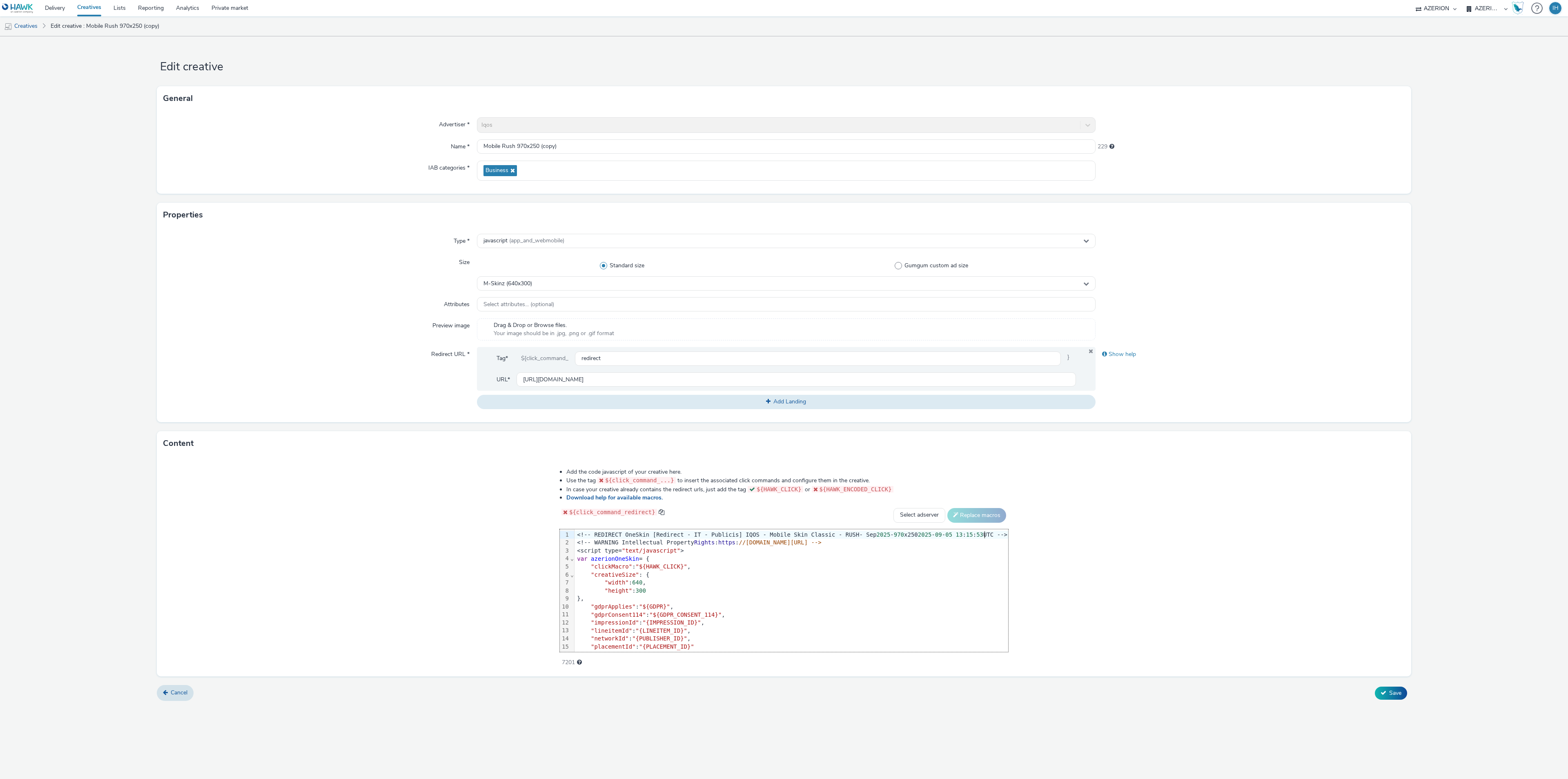
click at [1199, 558] on div "Add the code javascript of your creative here. Use the tag ${click_command_...}…" at bounding box center [784, 566] width 1255 height 220
